Goal: Task Accomplishment & Management: Manage account settings

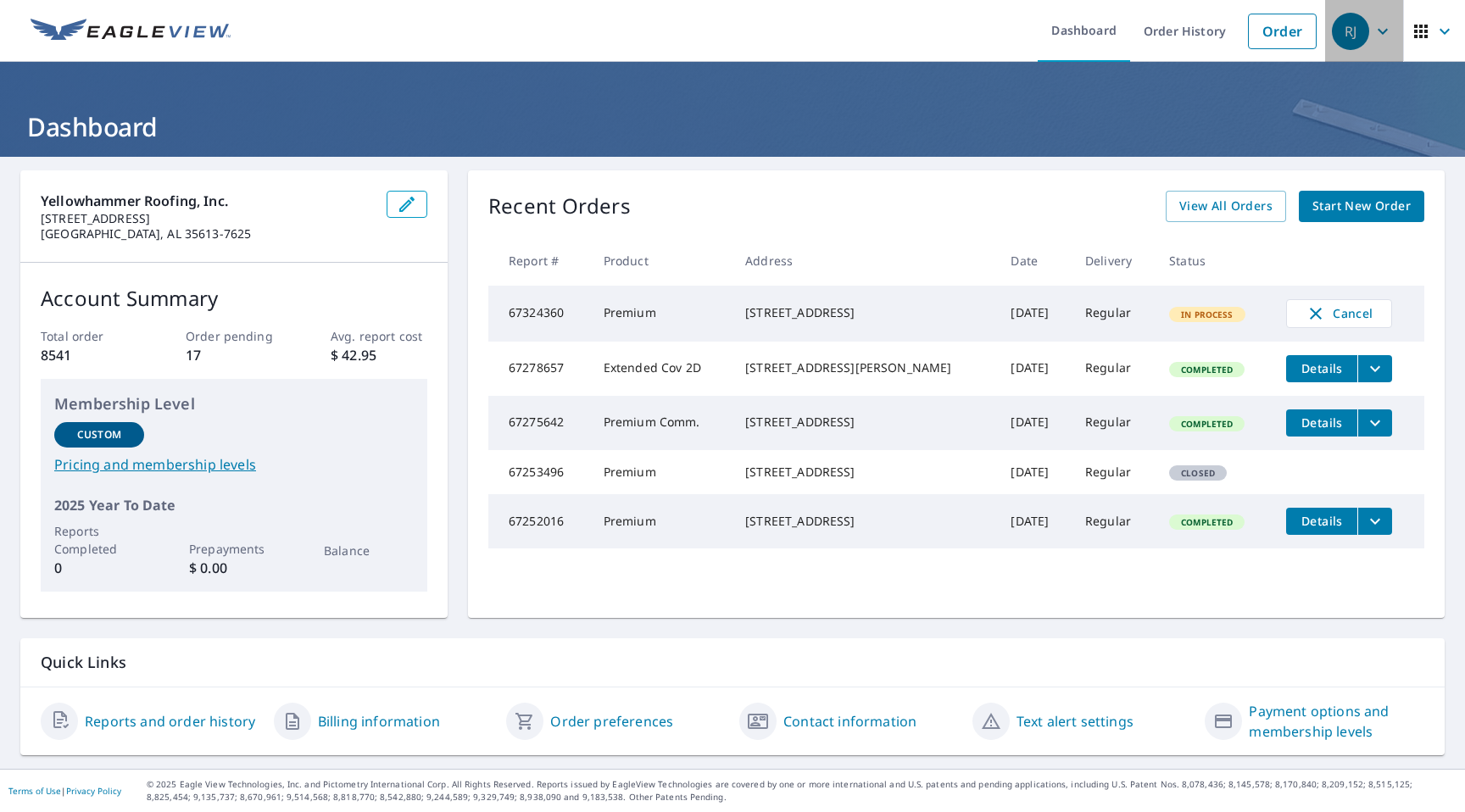
click at [1336, 25] on div "RJ" at bounding box center [1350, 31] width 37 height 37
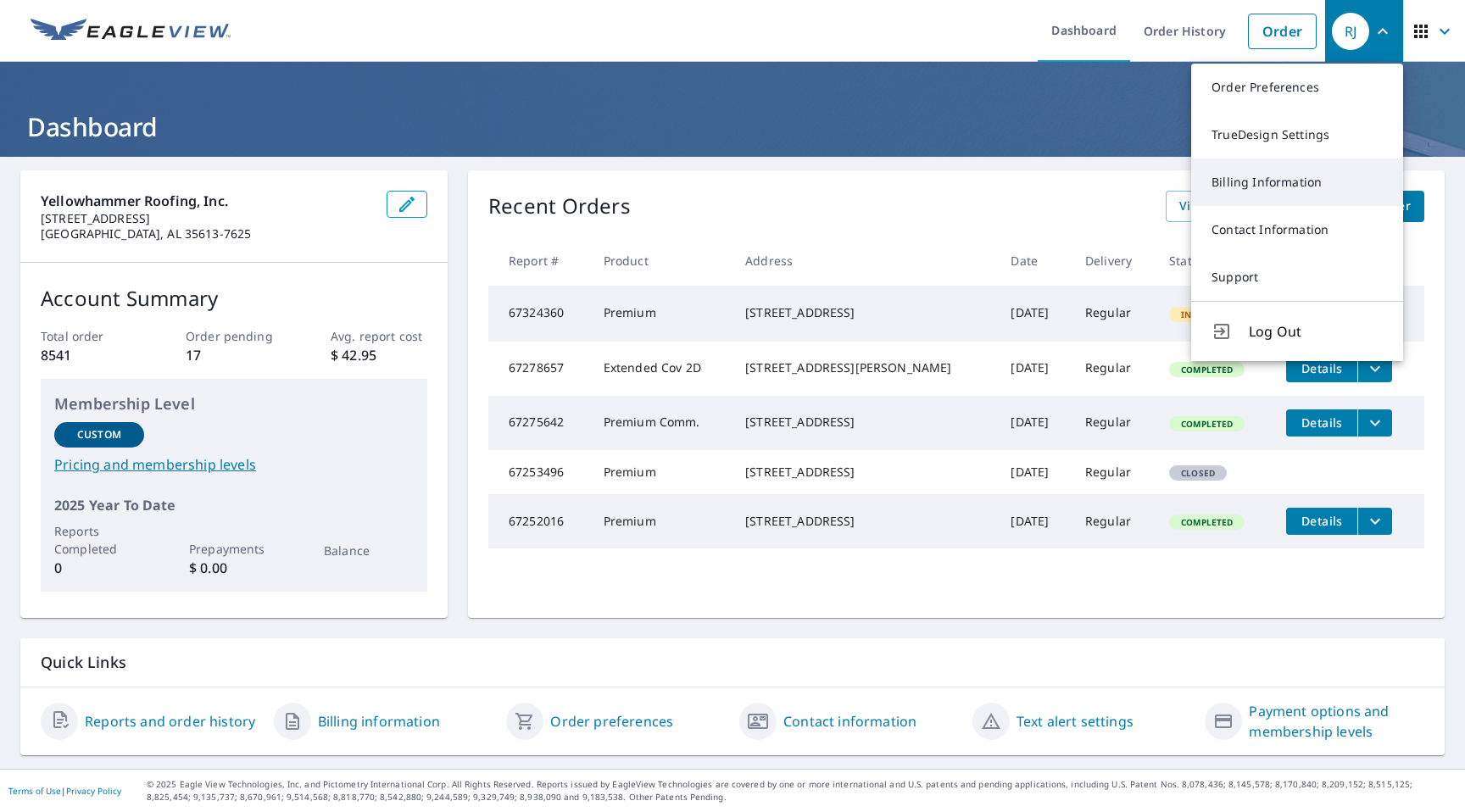
click at [1298, 192] on link "Billing Information" at bounding box center [1297, 182] width 212 height 47
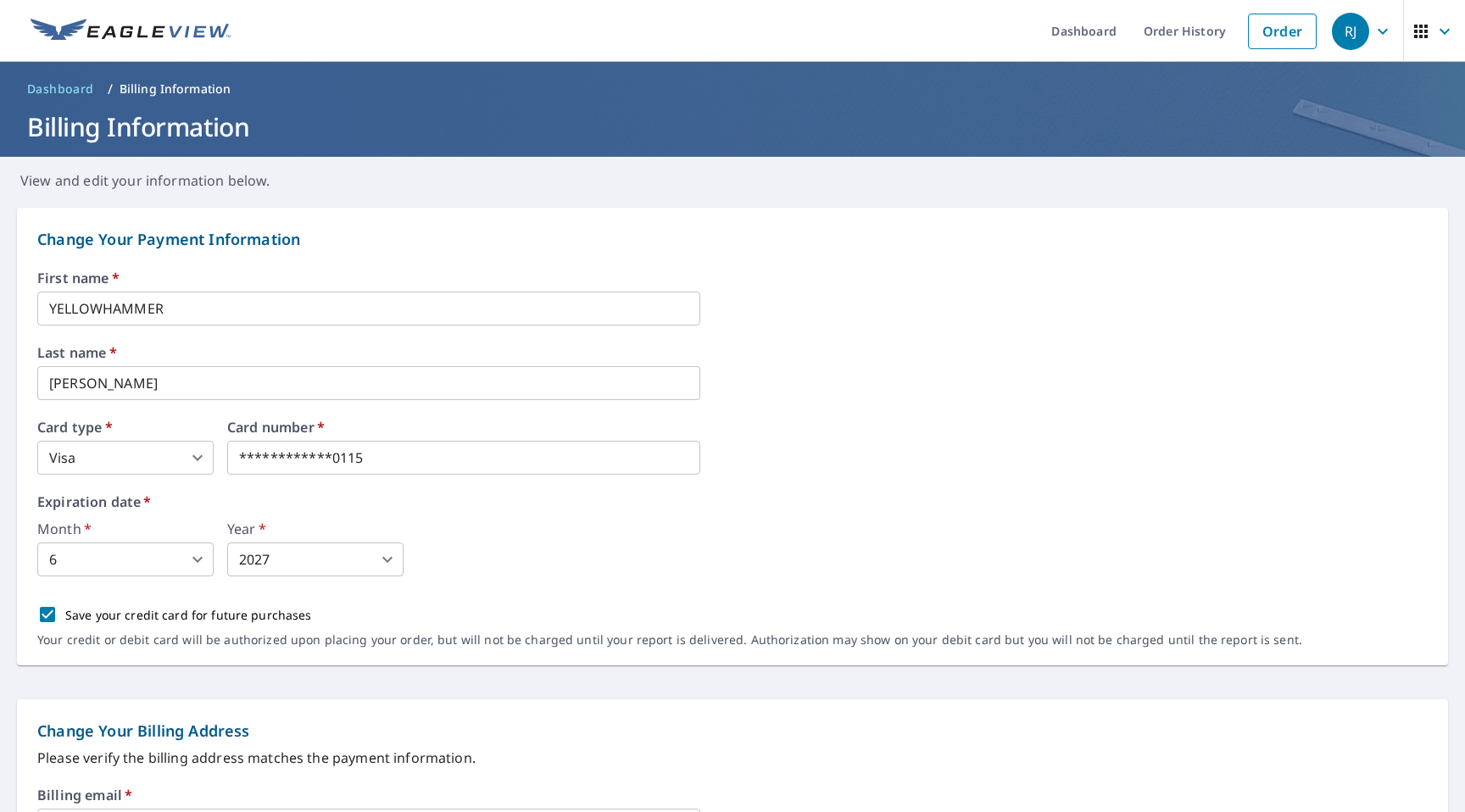
click at [1341, 26] on div "RJ" at bounding box center [1350, 31] width 37 height 37
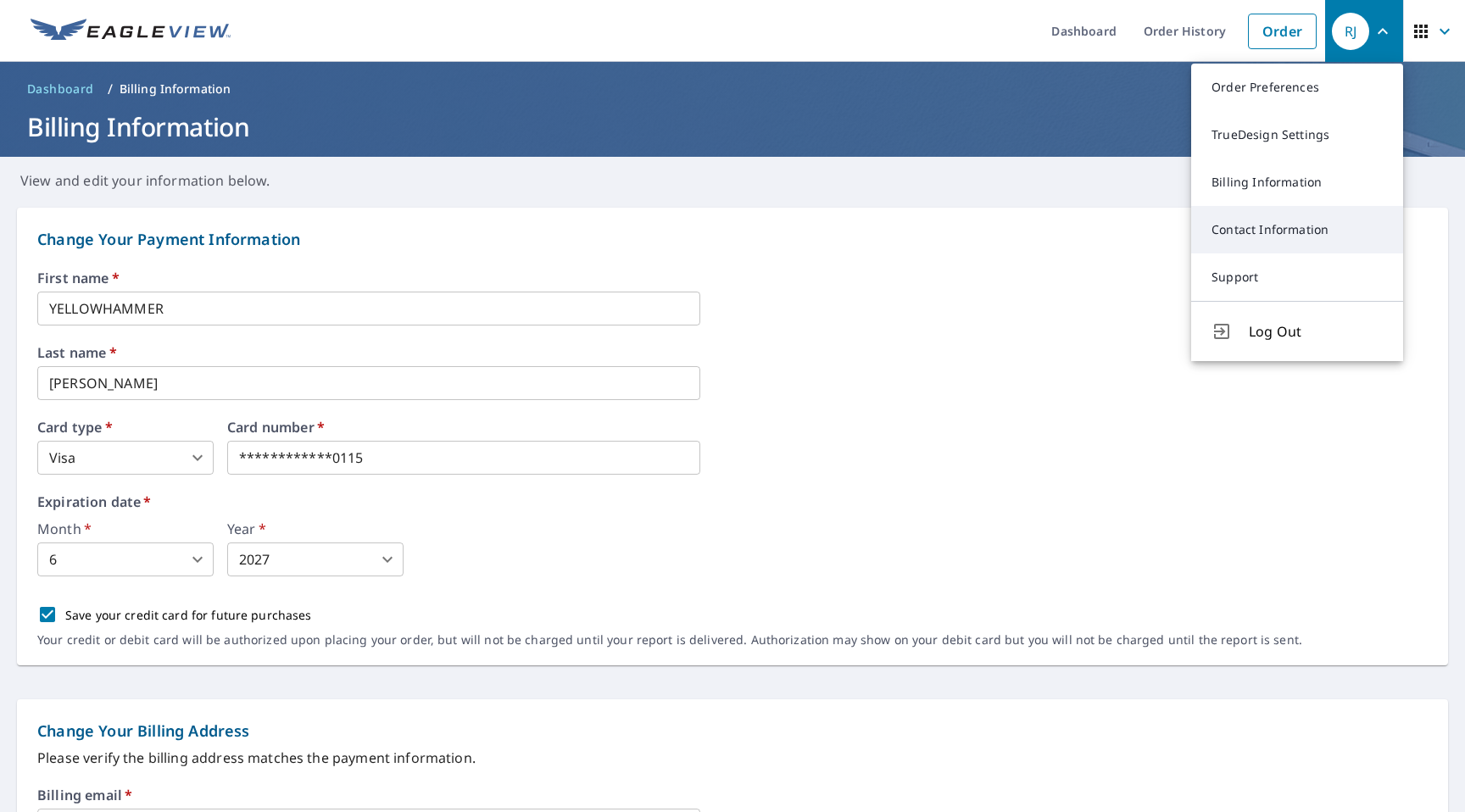
click at [1314, 225] on link "Contact Information" at bounding box center [1297, 229] width 212 height 47
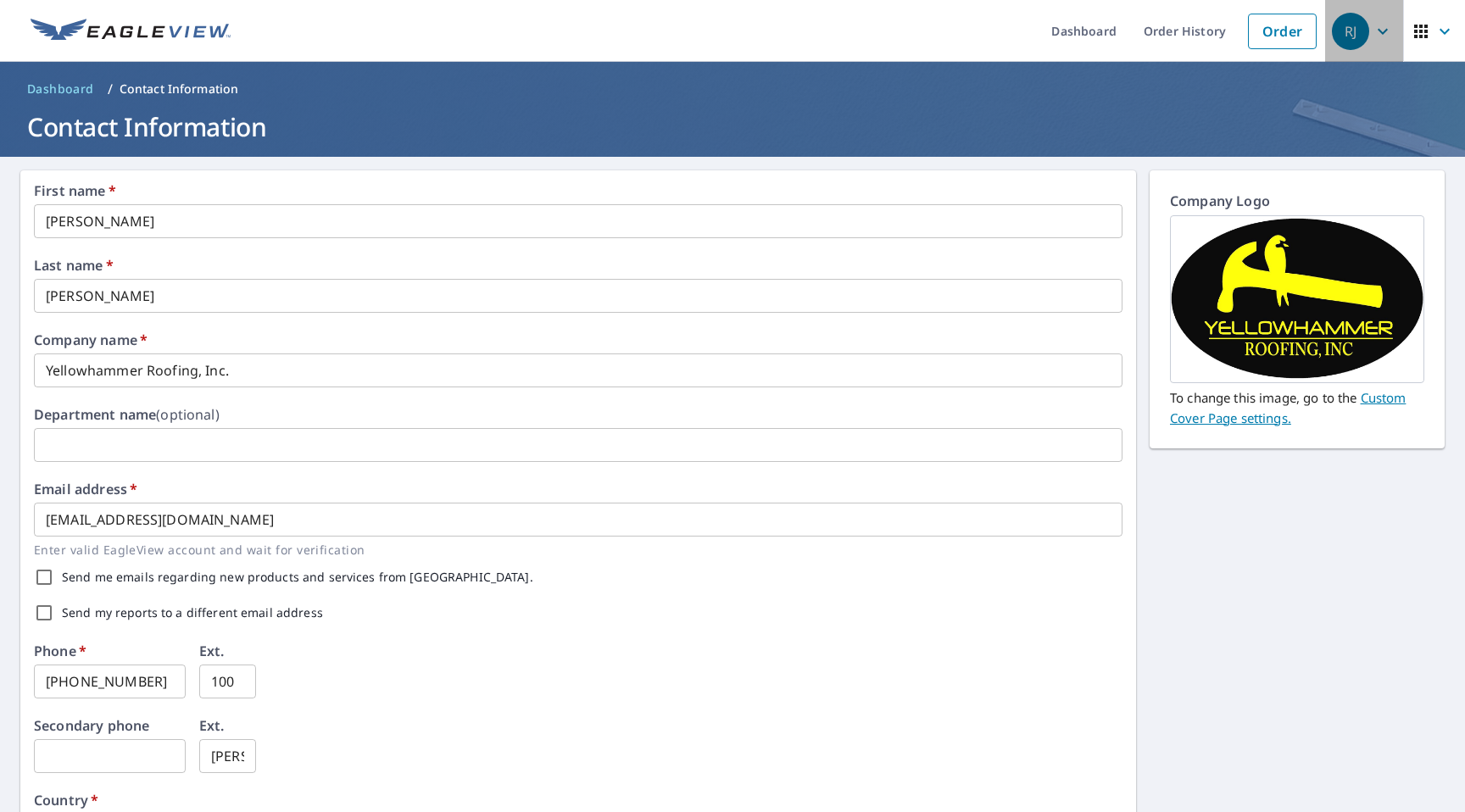
click at [1360, 21] on div "RJ" at bounding box center [1350, 31] width 37 height 37
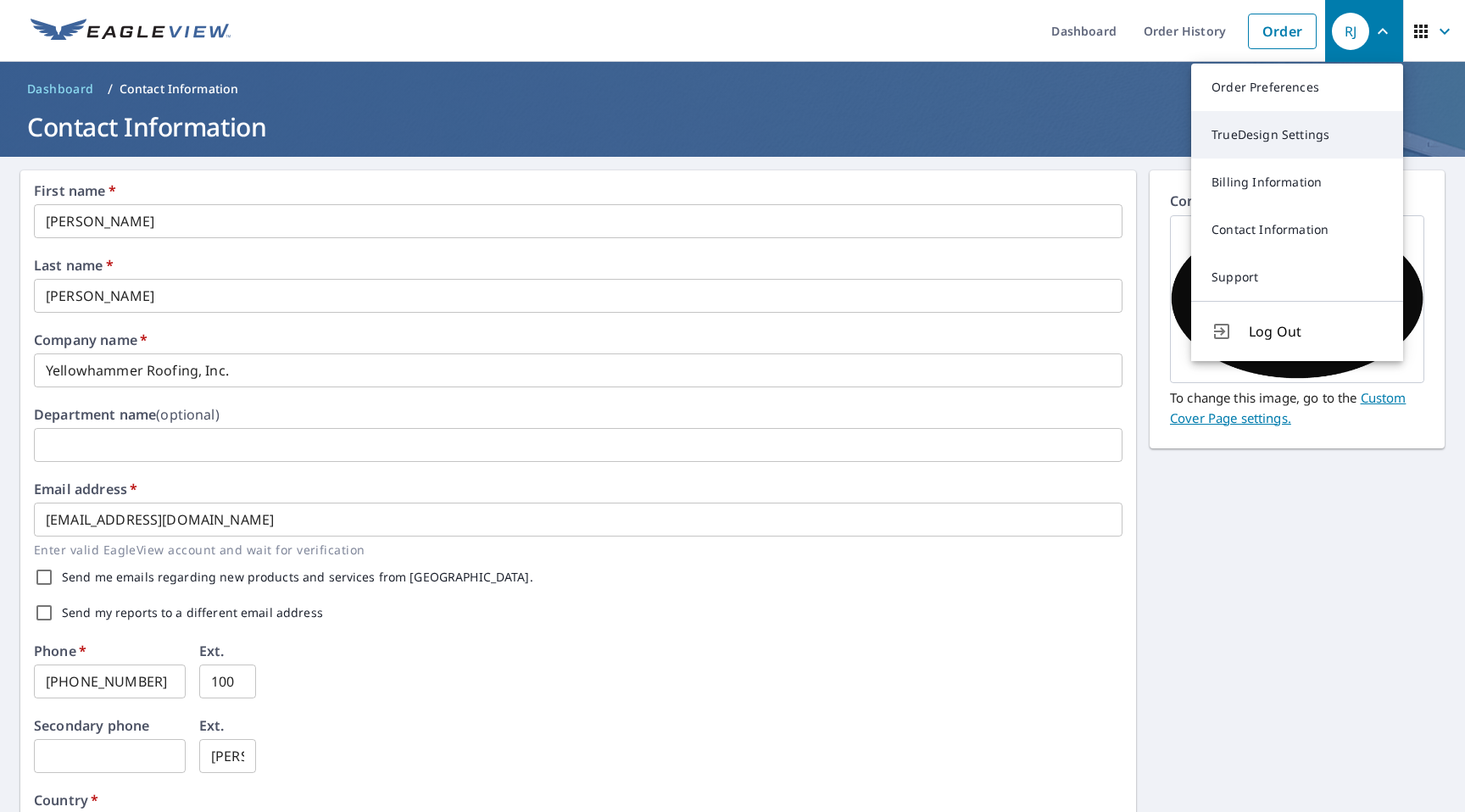
click at [1357, 140] on link "TrueDesign Settings" at bounding box center [1297, 135] width 212 height 47
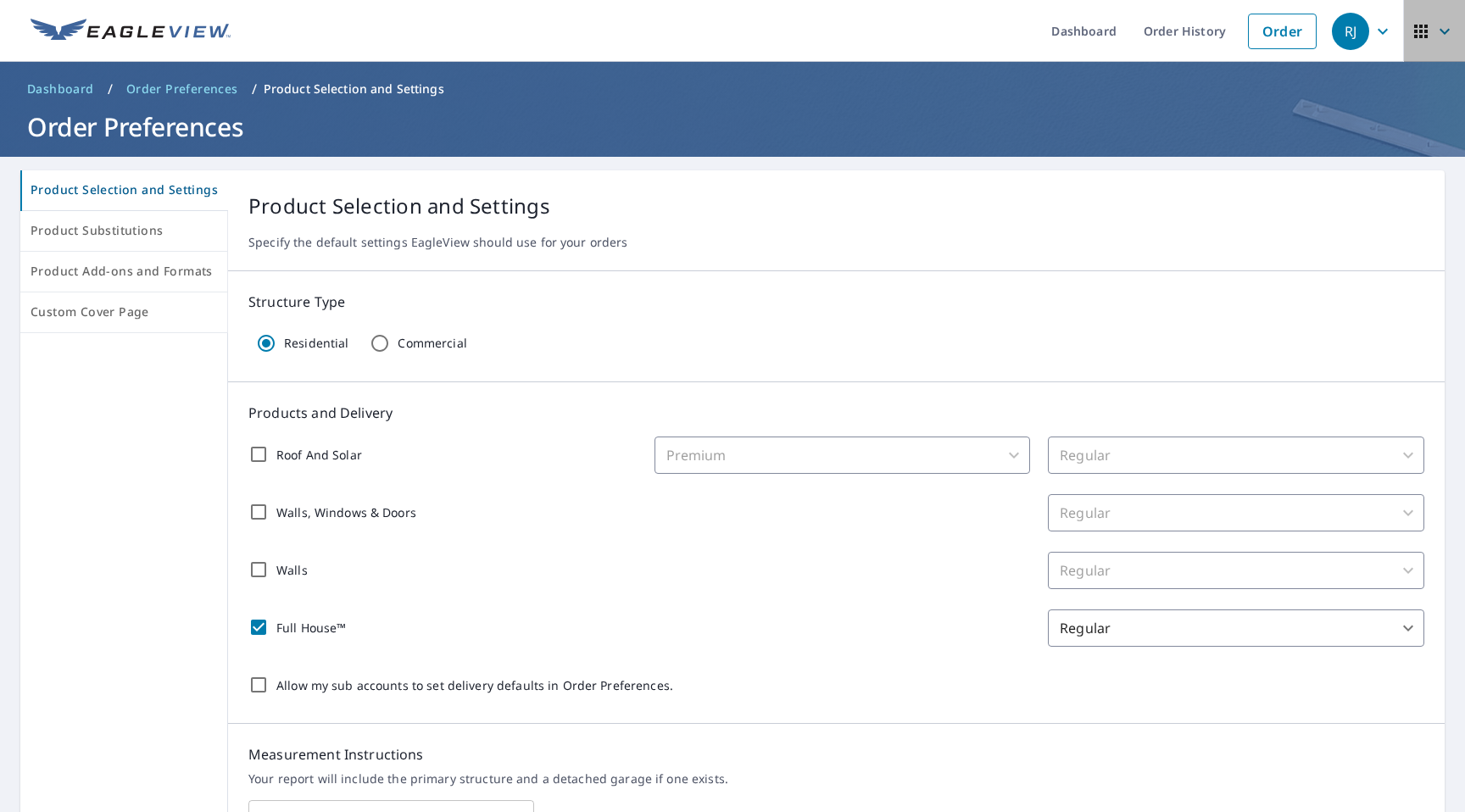
click at [1419, 25] on icon "button" at bounding box center [1420, 31] width 20 height 20
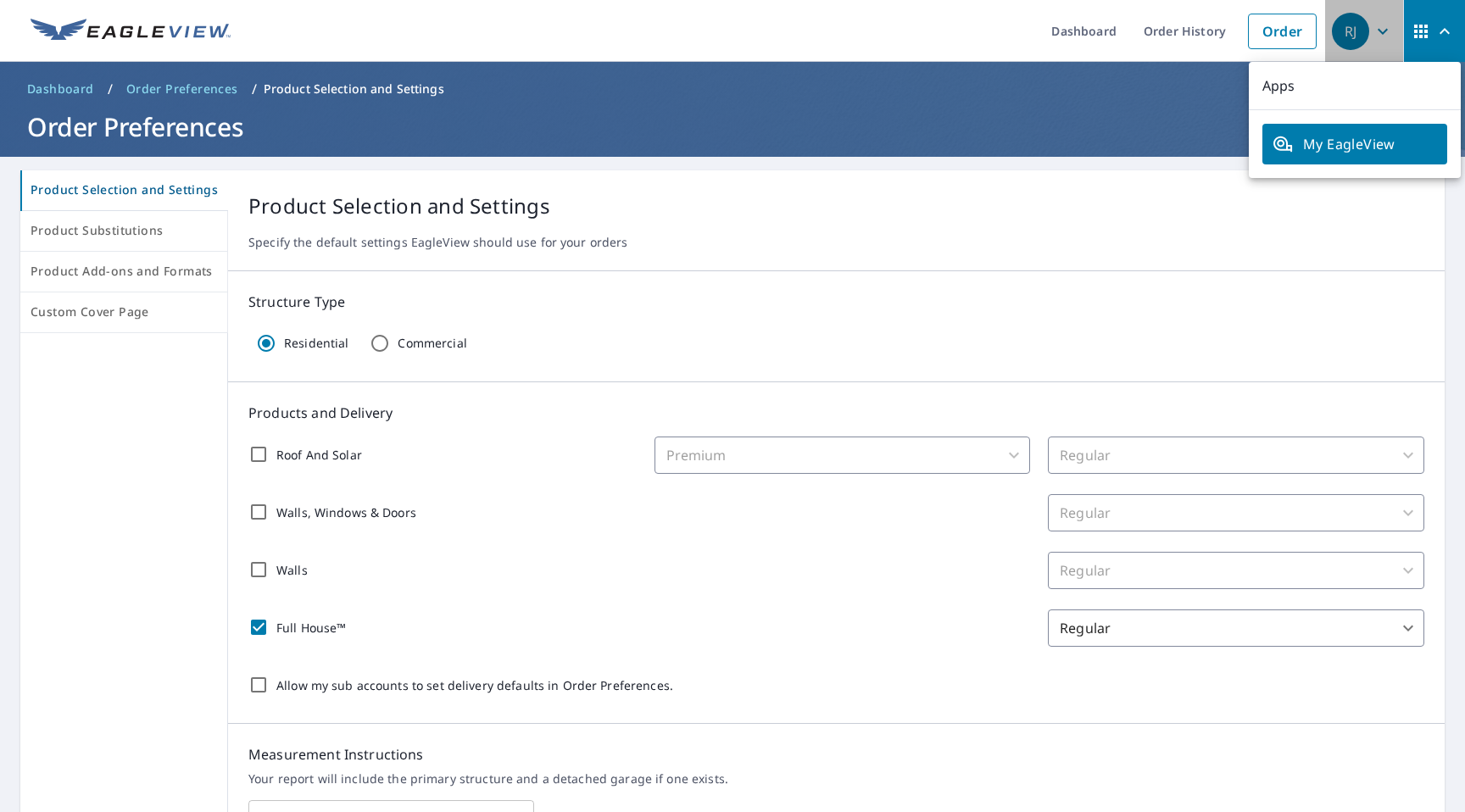
click at [1352, 35] on div "RJ" at bounding box center [1350, 31] width 37 height 37
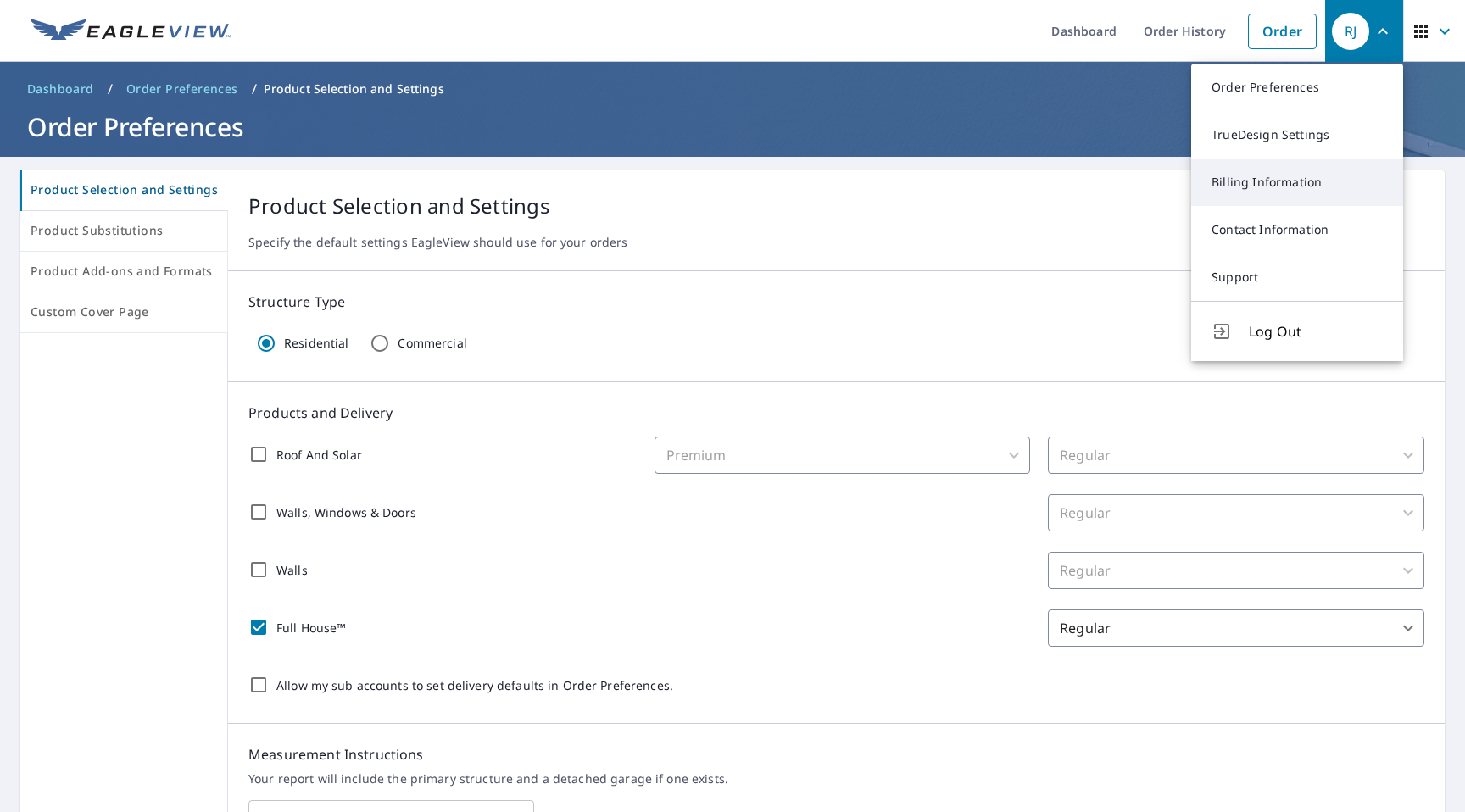
click at [1311, 188] on link "Billing Information" at bounding box center [1297, 182] width 212 height 47
